Goal: Information Seeking & Learning: Check status

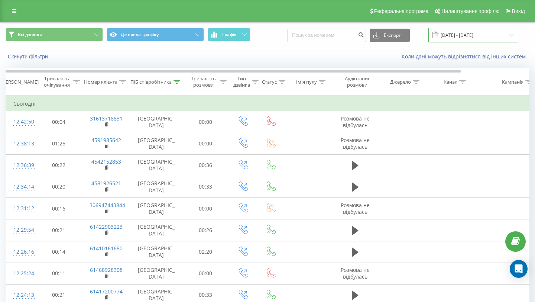
click at [451, 33] on input "[DATE] - [DATE]" at bounding box center [473, 35] width 90 height 14
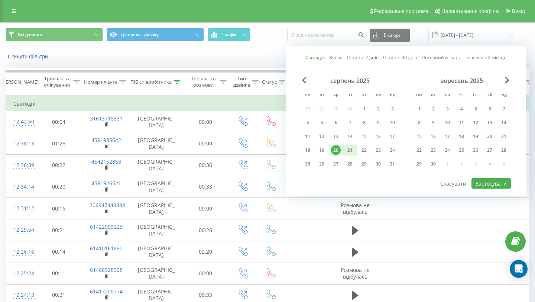
click at [348, 150] on div "21" at bounding box center [350, 150] width 10 height 10
click at [478, 183] on button "Застосувати" at bounding box center [490, 183] width 39 height 11
type input "[DATE] - [DATE]"
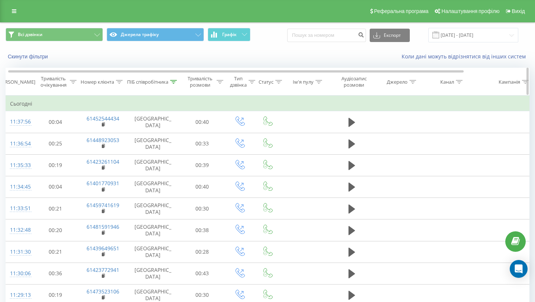
click at [149, 79] on div "ПІБ співробітника" at bounding box center [147, 82] width 41 height 6
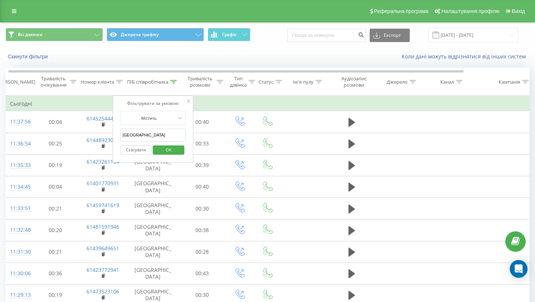
click at [132, 133] on input "[GEOGRAPHIC_DATA]" at bounding box center [152, 134] width 65 height 13
click at [168, 150] on span "OK" at bounding box center [168, 150] width 21 height 12
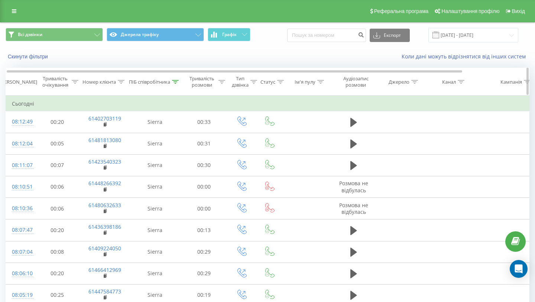
click at [143, 79] on div "ПІБ співробітника" at bounding box center [149, 82] width 41 height 6
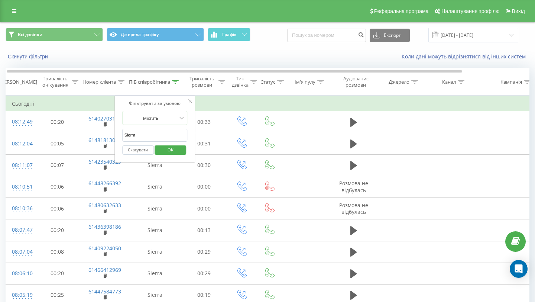
click at [130, 136] on input "Sierra" at bounding box center [154, 134] width 65 height 13
type input "H"
click at [167, 152] on span "OK" at bounding box center [170, 150] width 21 height 12
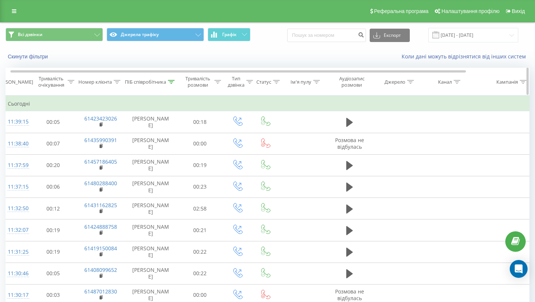
click at [151, 85] on div "ПІБ співробітника" at bounding box center [145, 82] width 41 height 6
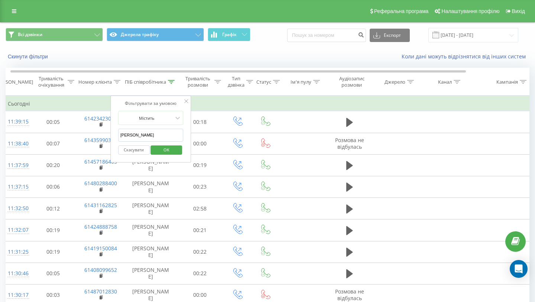
click at [128, 133] on input "[PERSON_NAME]" at bounding box center [150, 134] width 65 height 13
click at [157, 150] on span "OK" at bounding box center [166, 150] width 21 height 12
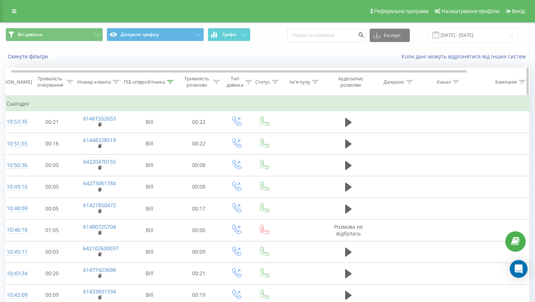
click at [147, 79] on div "ПІБ співробітника" at bounding box center [144, 82] width 41 height 6
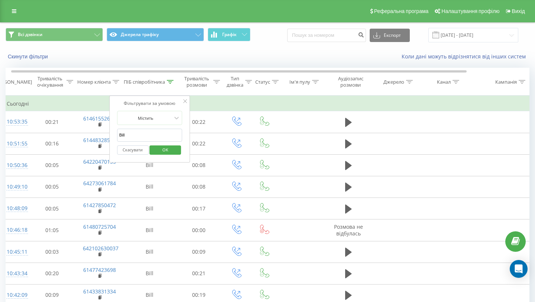
click at [114, 141] on div "Фільтрувати за умовою Містить [PERSON_NAME] OK" at bounding box center [149, 128] width 81 height 67
click at [118, 136] on input "Bill" at bounding box center [149, 134] width 65 height 13
type input "[GEOGRAPHIC_DATA]"
click at [162, 152] on span "OK" at bounding box center [165, 150] width 21 height 12
